Goal: Register for event/course

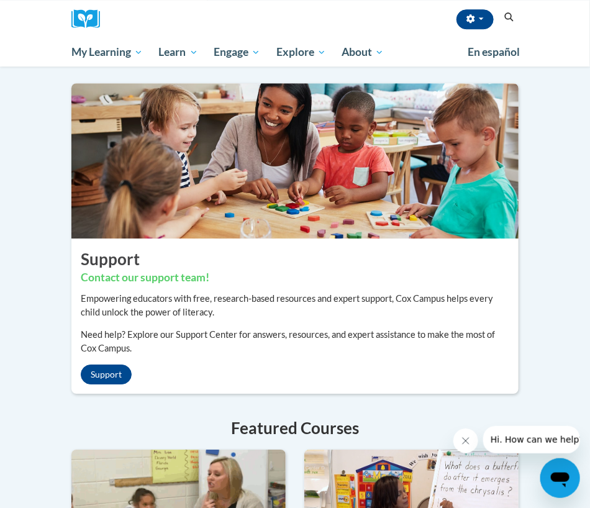
scroll to position [1007, 0]
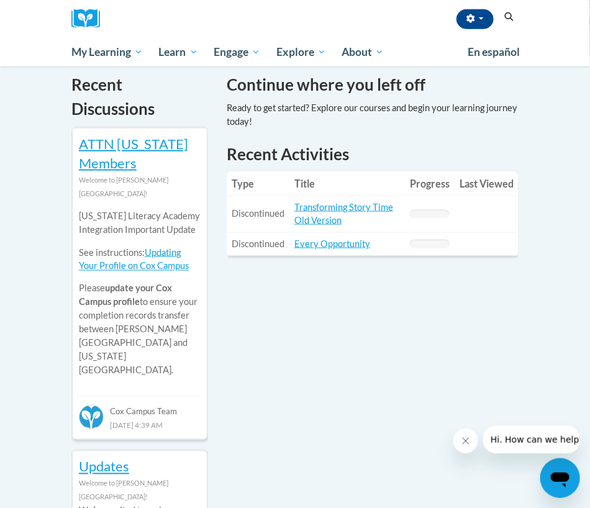
scroll to position [0, 0]
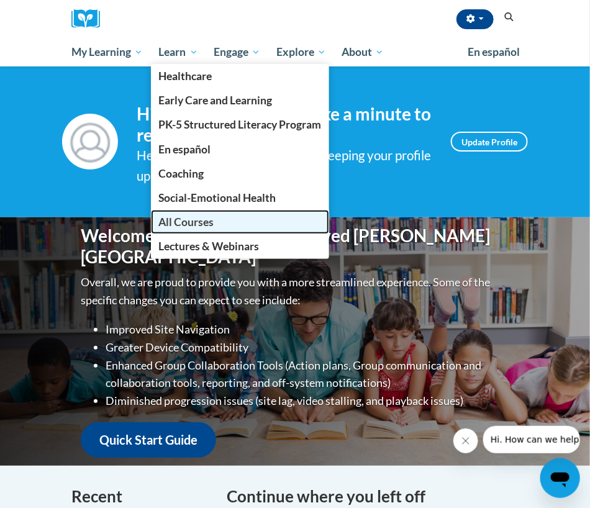
click at [189, 221] on span "All Courses" at bounding box center [186, 222] width 55 height 13
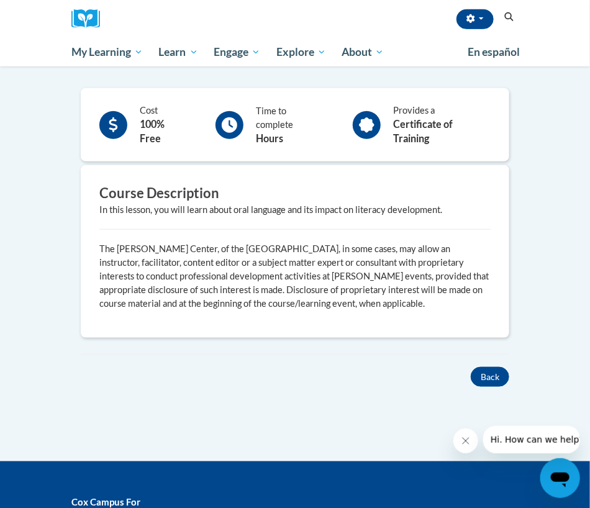
scroll to position [271, 0]
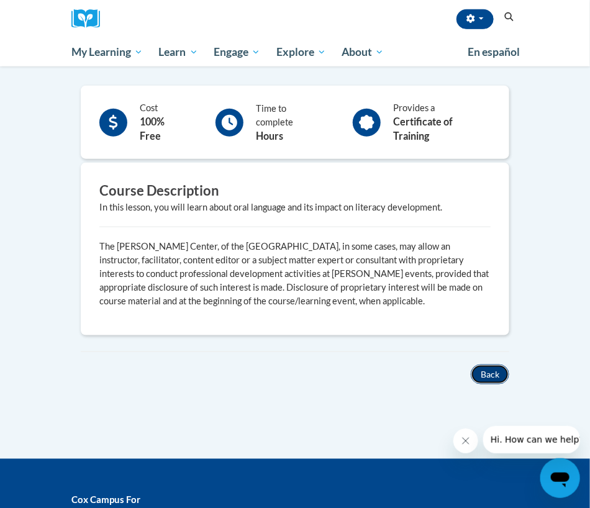
click at [486, 365] on button "Back" at bounding box center [490, 375] width 39 height 20
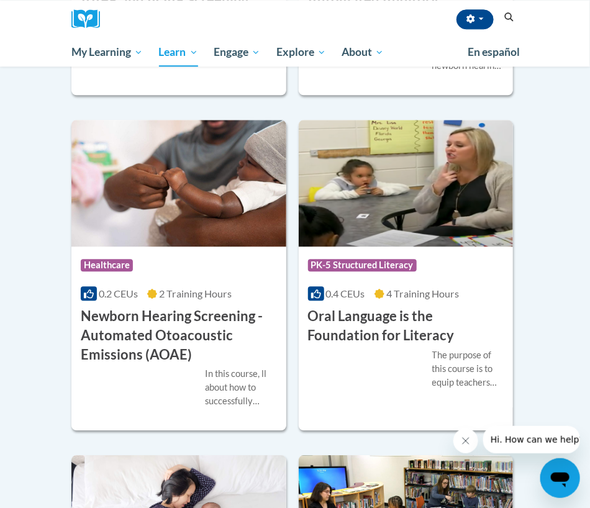
scroll to position [4160, 0]
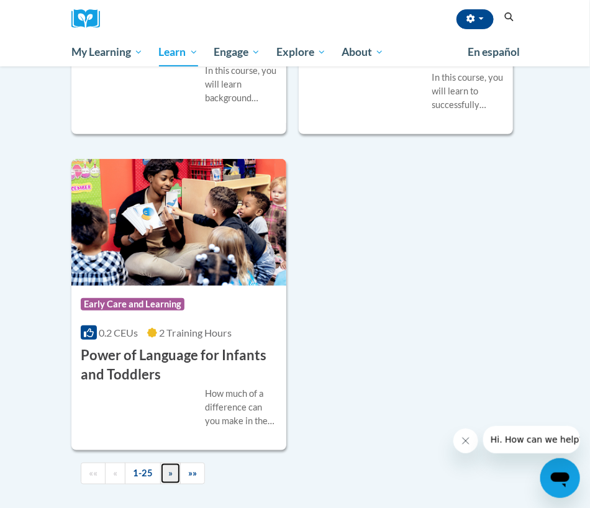
click at [165, 470] on link "»" at bounding box center [170, 474] width 21 height 22
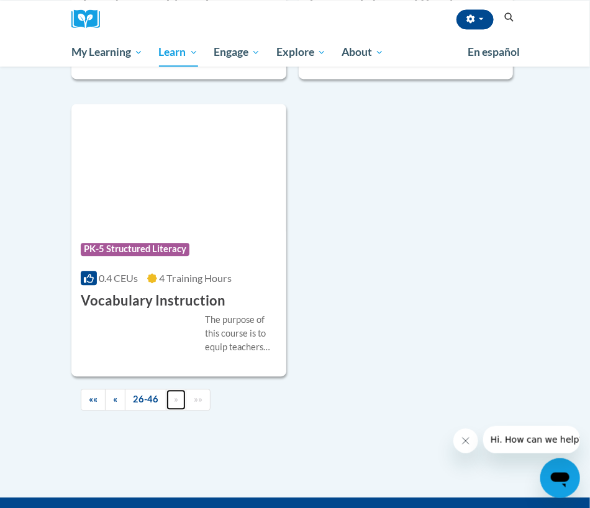
scroll to position [3566, 0]
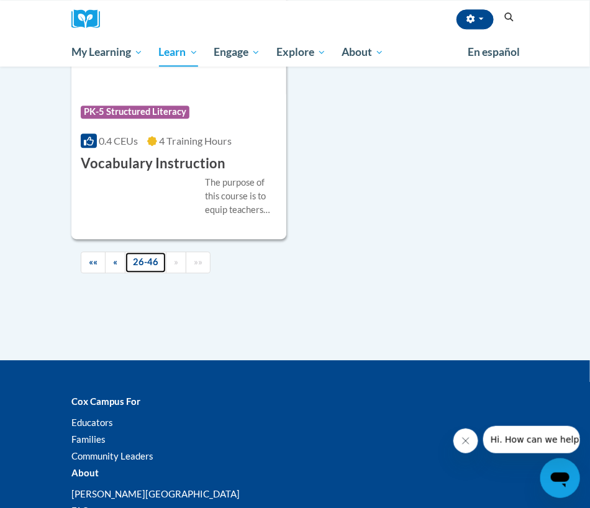
click at [143, 257] on link "26-46" at bounding box center [146, 263] width 42 height 22
click at [87, 261] on link "««" at bounding box center [93, 263] width 25 height 22
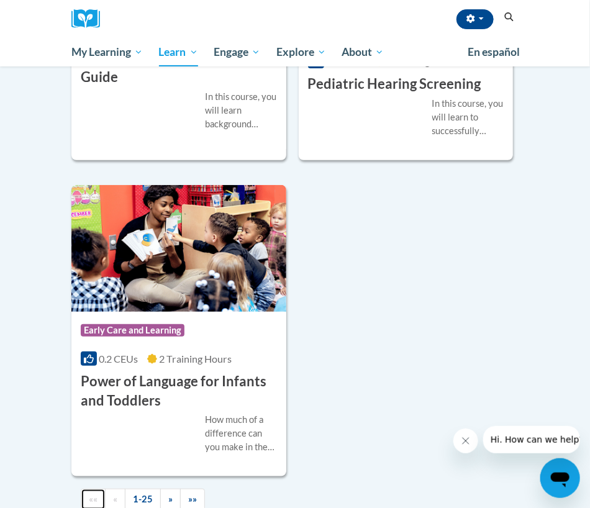
scroll to position [4146, 0]
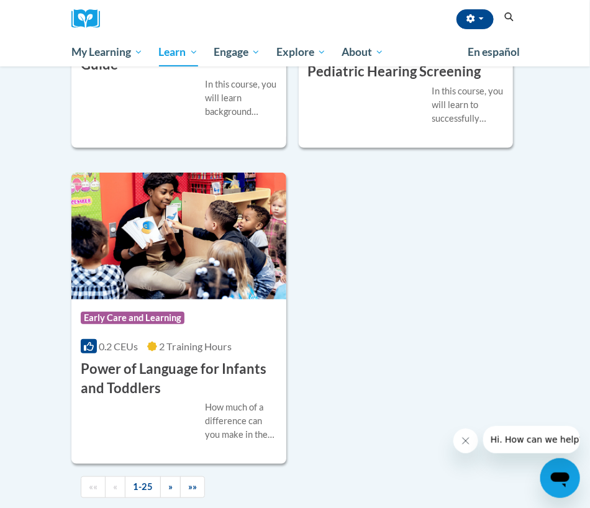
drag, startPoint x: 1074, startPoint y: 740, endPoint x: 551, endPoint y: 445, distance: 600.6
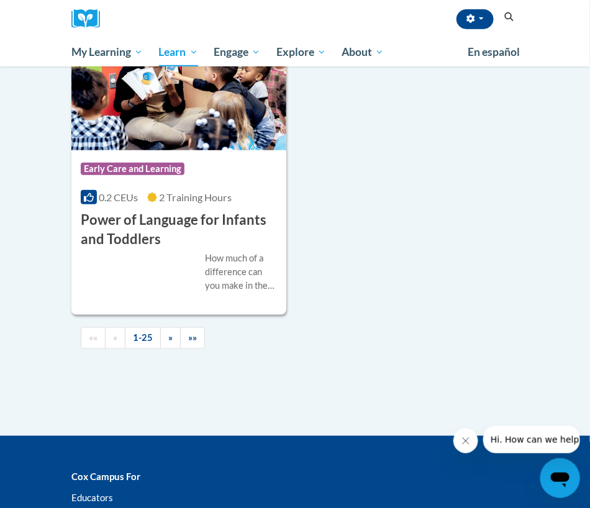
scroll to position [4278, 0]
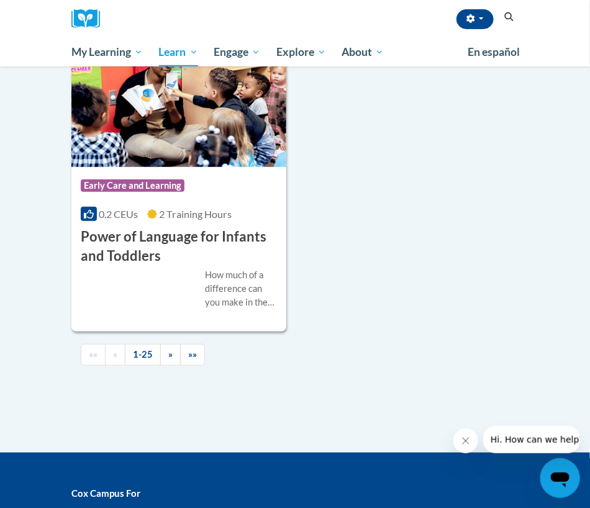
click at [512, 16] on icon "Search" at bounding box center [509, 16] width 9 height 9
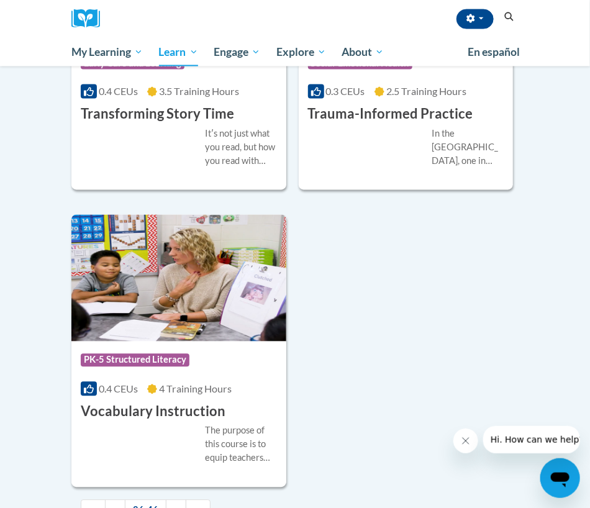
scroll to position [594, 0]
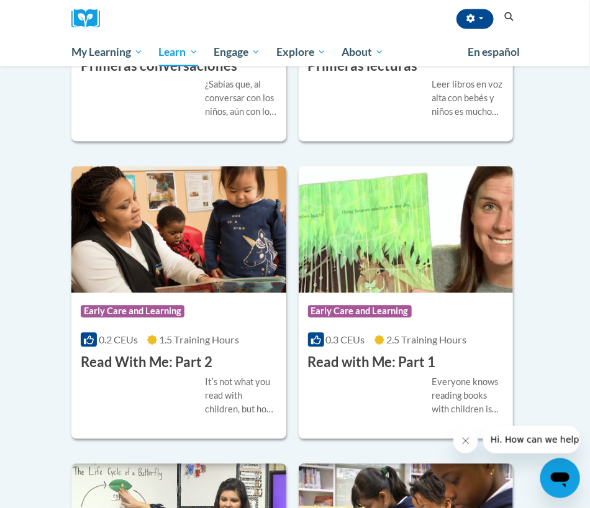
drag, startPoint x: 592, startPoint y: 119, endPoint x: 37, endPoint y: -1, distance: 568.2
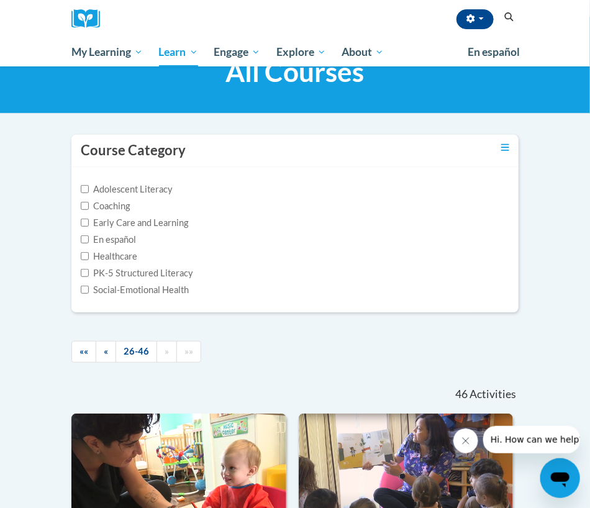
scroll to position [127, 0]
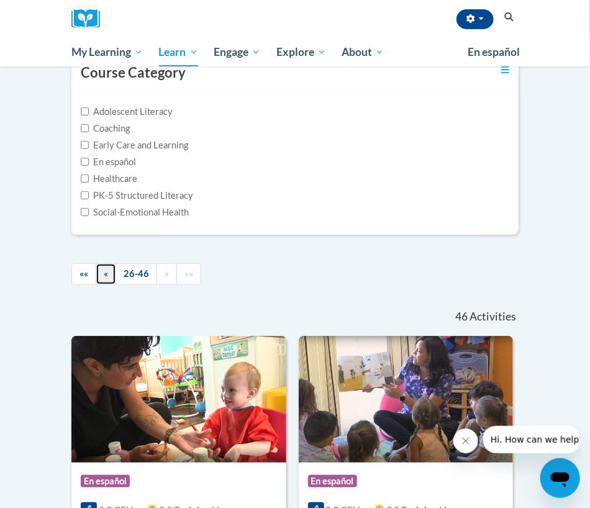
click at [107, 273] on span "«" at bounding box center [106, 273] width 4 height 11
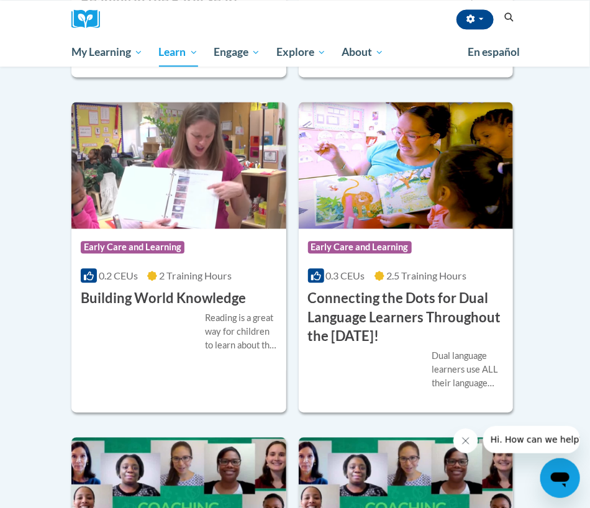
scroll to position [703, 0]
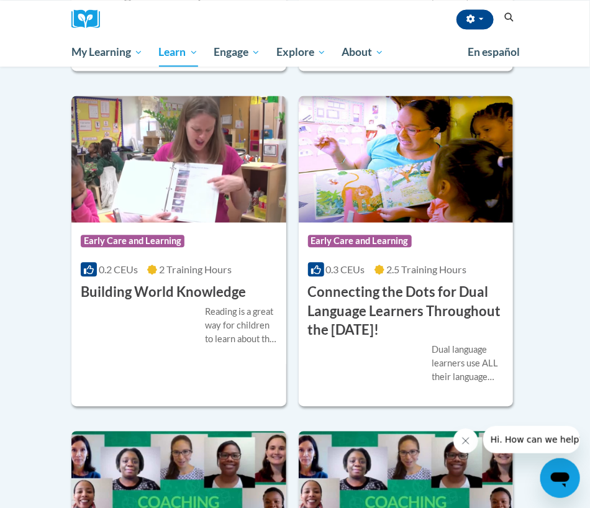
drag, startPoint x: 575, startPoint y: 119, endPoint x: 568, endPoint y: 132, distance: 14.2
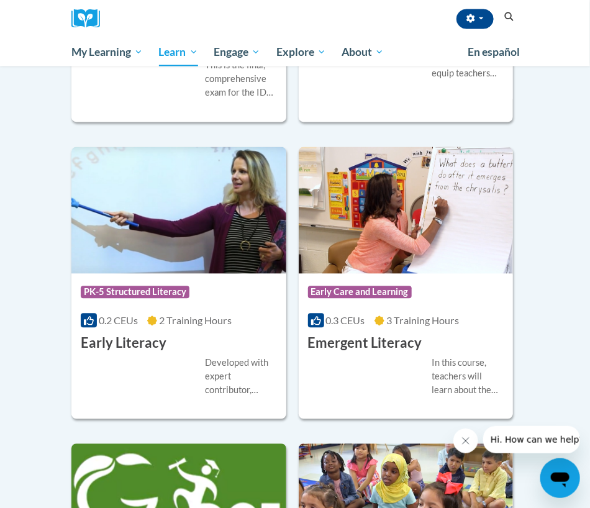
scroll to position [1992, 0]
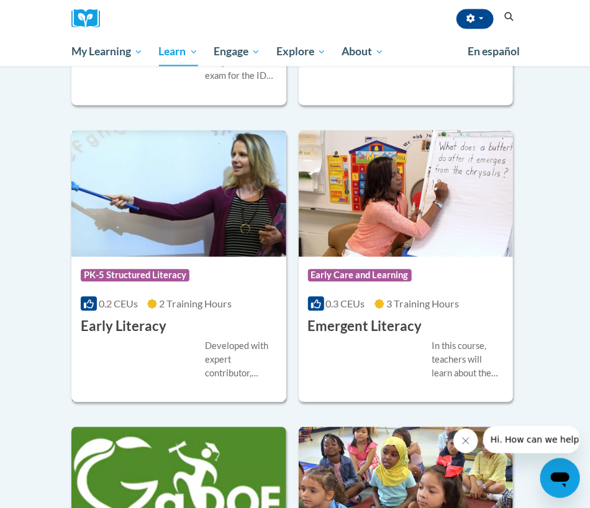
click at [171, 340] on div "Developed with expert contributor, Dr. Deborah Glaser, Reading Teacherʹs Top Te…" at bounding box center [179, 360] width 196 height 41
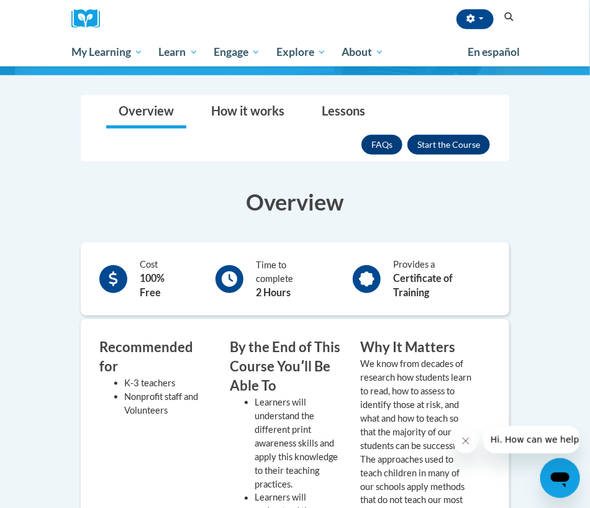
scroll to position [180, 0]
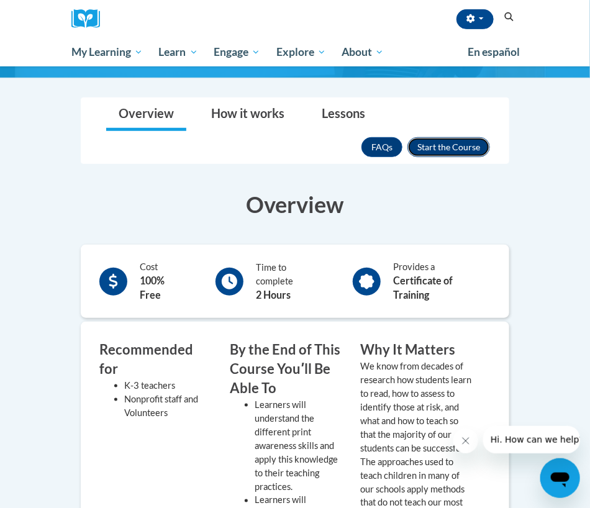
click at [448, 145] on button "Enroll" at bounding box center [449, 147] width 83 height 20
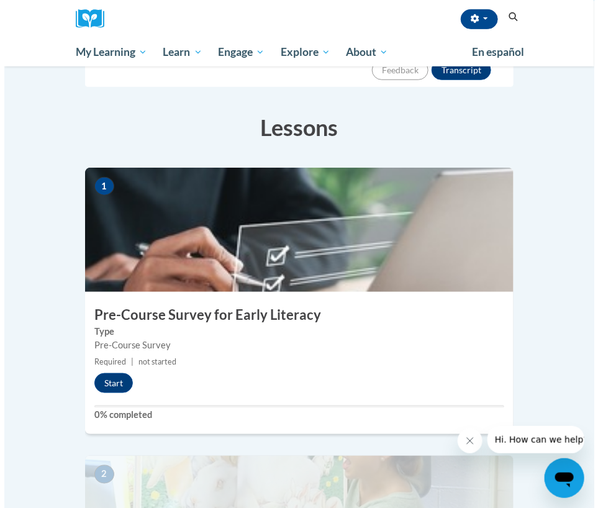
scroll to position [208, 0]
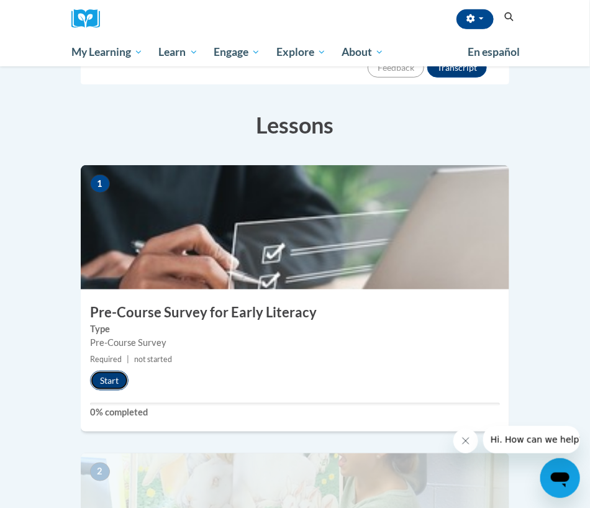
click at [109, 371] on button "Start" at bounding box center [109, 381] width 39 height 20
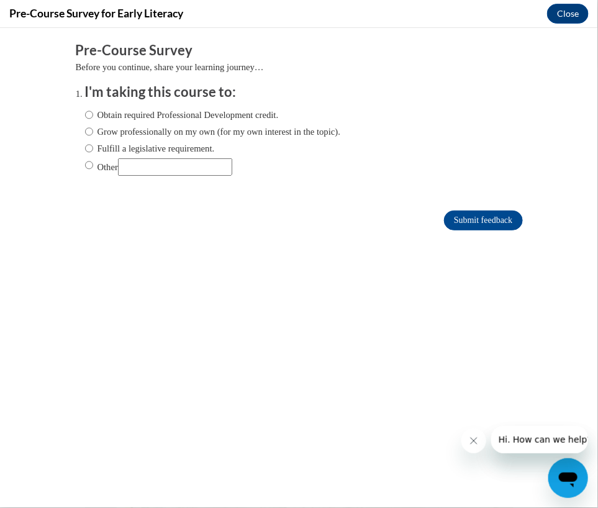
scroll to position [0, 0]
click at [85, 113] on input "Obtain required Professional Development credit." at bounding box center [89, 114] width 8 height 14
radio input "true"
click at [481, 219] on input "Submit feedback" at bounding box center [483, 220] width 78 height 20
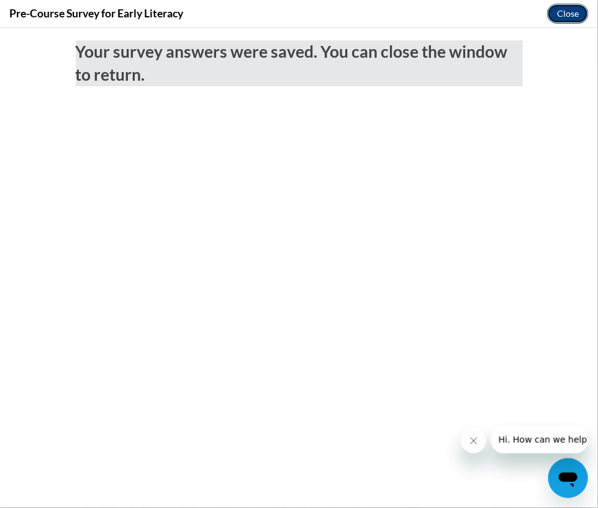
click at [565, 13] on button "Close" at bounding box center [568, 14] width 42 height 20
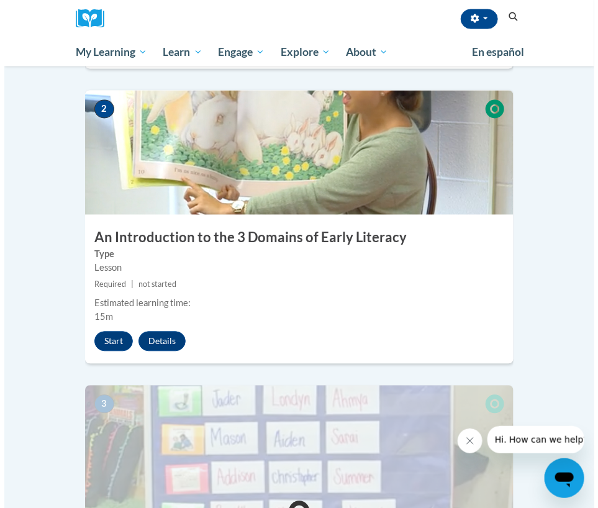
scroll to position [575, 0]
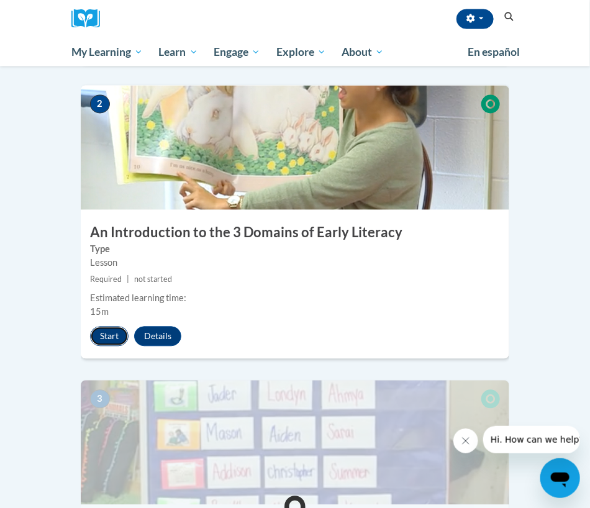
click at [115, 327] on button "Start" at bounding box center [109, 337] width 39 height 20
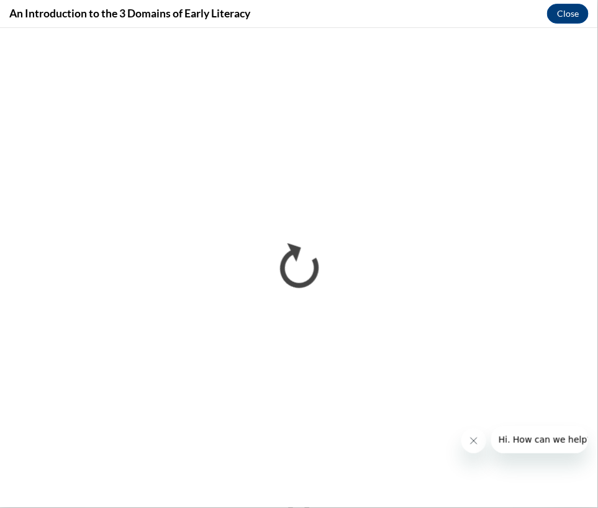
scroll to position [0, 0]
